Goal: Transaction & Acquisition: Register for event/course

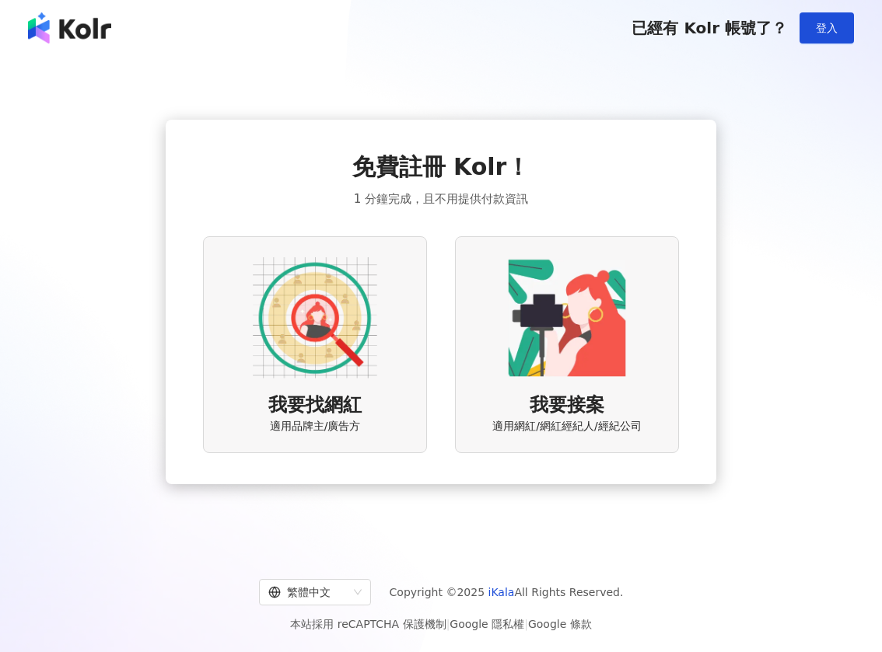
click at [620, 323] on img at bounding box center [567, 318] width 124 height 124
click at [588, 314] on img at bounding box center [567, 318] width 124 height 124
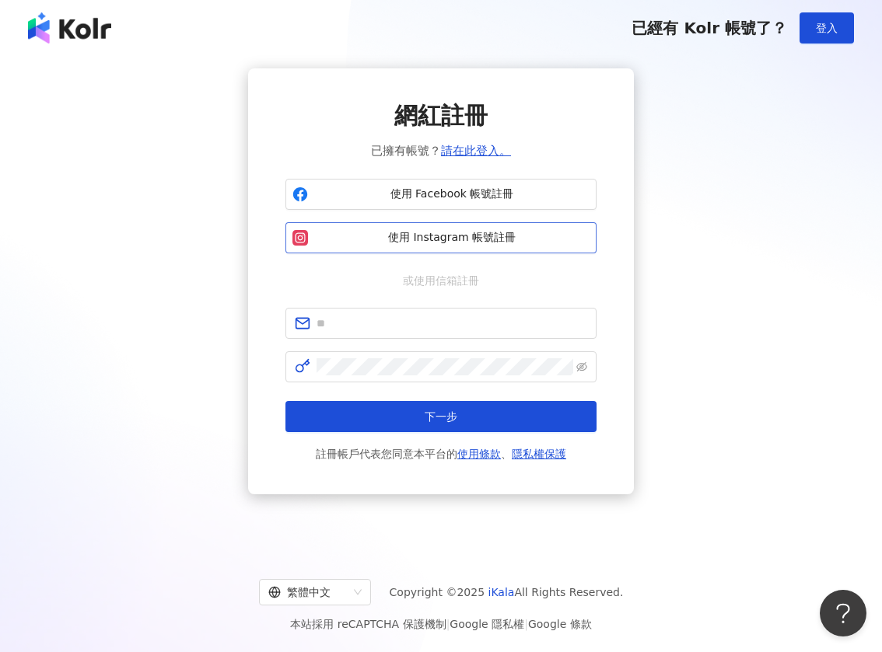
click at [442, 232] on span "使用 Instagram 帳號註冊" at bounding box center [451, 238] width 275 height 16
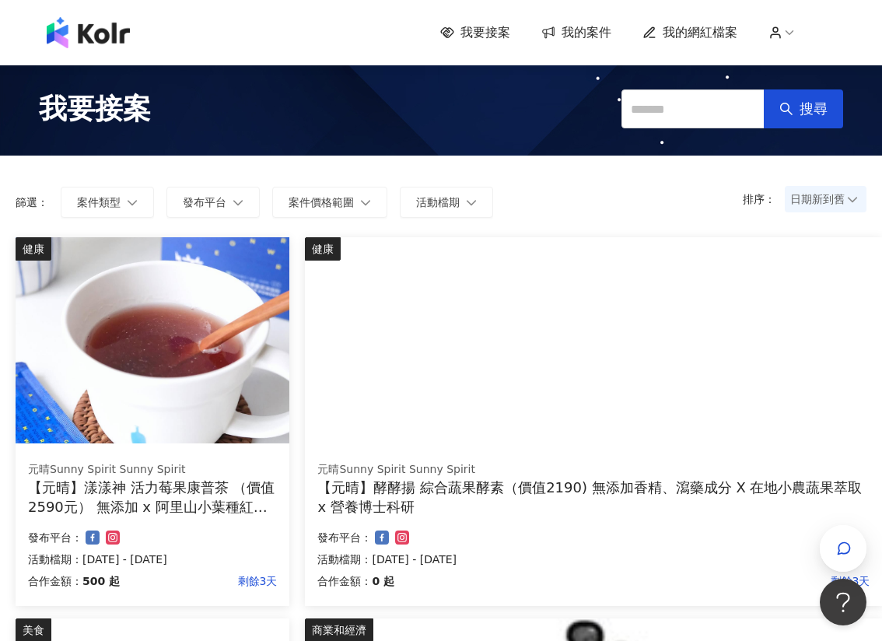
scroll to position [3, 0]
